Goal: Task Accomplishment & Management: Manage account settings

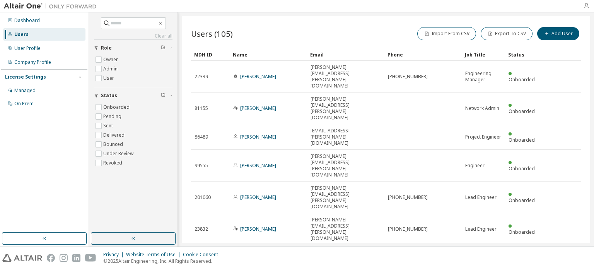
click at [588, 7] on icon "button" at bounding box center [586, 6] width 6 height 6
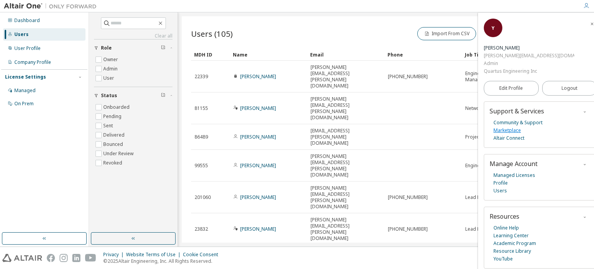
click at [514, 126] on link "Marketplace" at bounding box center [506, 130] width 27 height 8
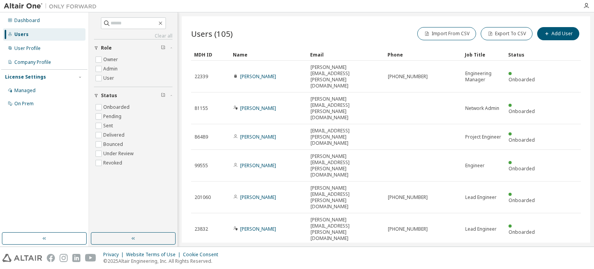
type input "*"
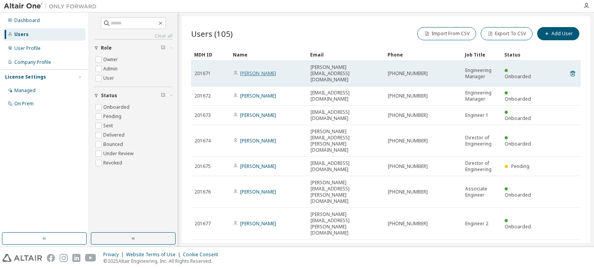
click at [249, 70] on link "[PERSON_NAME]" at bounding box center [258, 73] width 36 height 7
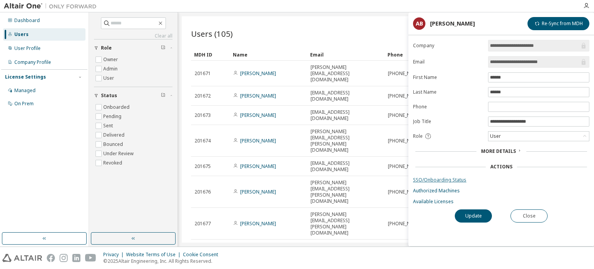
click at [434, 177] on link "SSO/Onboarding Status" at bounding box center [501, 180] width 176 height 6
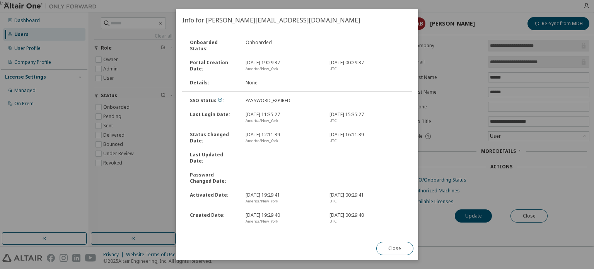
click at [202, 236] on link "Reset Password" at bounding box center [200, 239] width 36 height 7
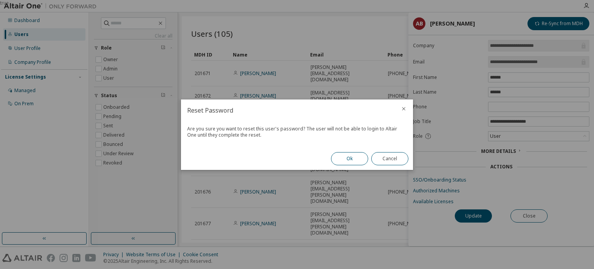
click at [358, 163] on button "Ok" at bounding box center [349, 158] width 37 height 13
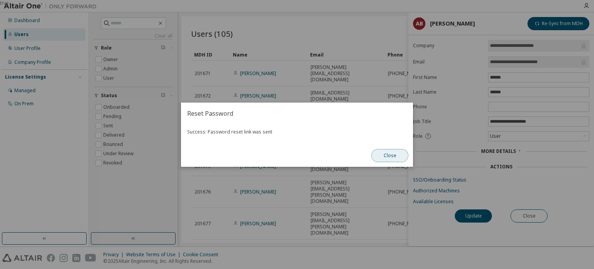
click at [390, 159] on button "Close" at bounding box center [389, 155] width 37 height 13
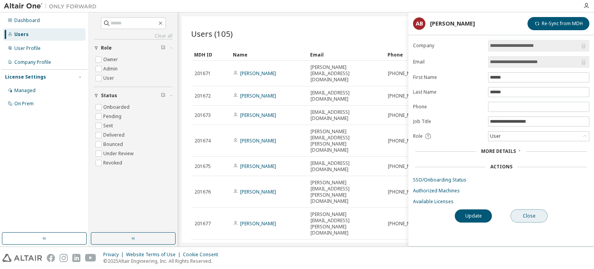
click at [537, 215] on button "Close" at bounding box center [528, 215] width 37 height 13
